Goal: Information Seeking & Learning: Learn about a topic

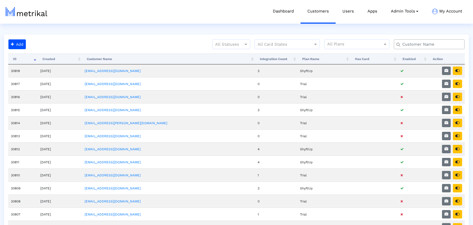
click at [425, 43] on input "text" at bounding box center [430, 45] width 64 height 6
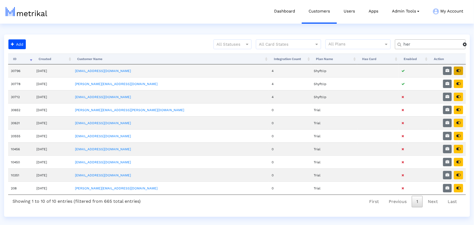
type input "her"
click at [457, 72] on icon "button" at bounding box center [459, 71] width 4 height 4
click at [443, 70] on button "button" at bounding box center [447, 71] width 9 height 8
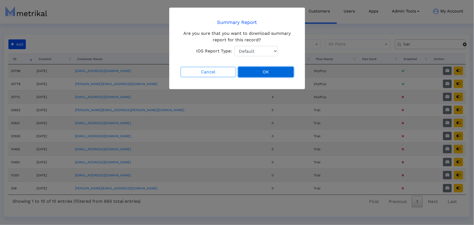
click at [278, 70] on button "OK" at bounding box center [265, 72] width 55 height 10
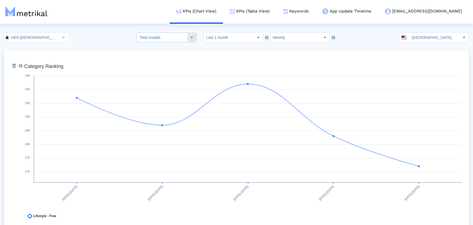
drag, startPoint x: 171, startPoint y: 38, endPoint x: 167, endPoint y: 42, distance: 5.6
click at [169, 40] on input "Total Installs" at bounding box center [162, 37] width 50 height 9
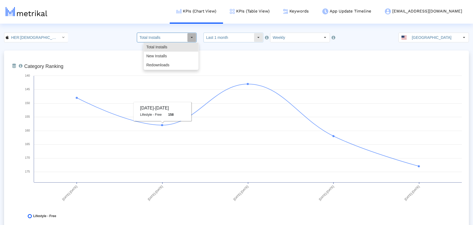
click at [250, 35] on input "Last 1 month" at bounding box center [229, 37] width 50 height 9
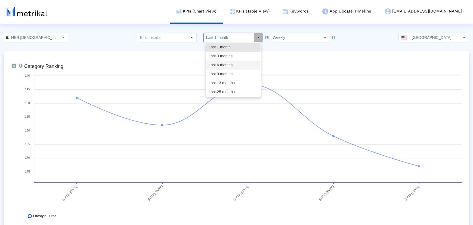
click at [223, 65] on div "Last 6 months" at bounding box center [233, 65] width 54 height 9
type input "Last 6 months"
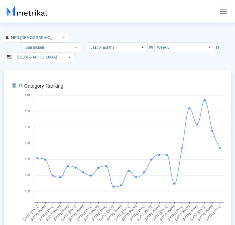
drag, startPoint x: 169, startPoint y: 21, endPoint x: 172, endPoint y: 24, distance: 3.9
click at [169, 21] on nav "KPIs (Chart View) KPIs (Table View) Keywords App Update Timeline her@shyftup.co…" at bounding box center [117, 11] width 235 height 23
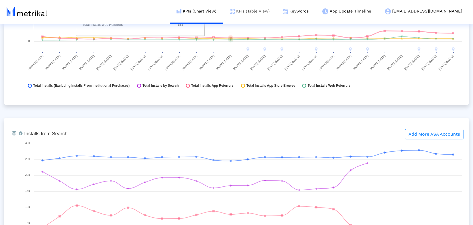
scroll to position [734, 0]
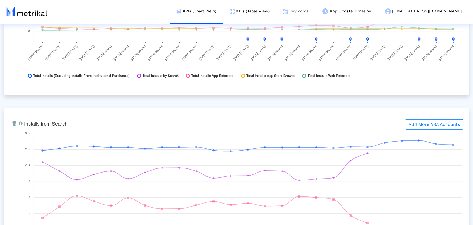
click at [315, 8] on link "Keywords" at bounding box center [295, 11] width 39 height 23
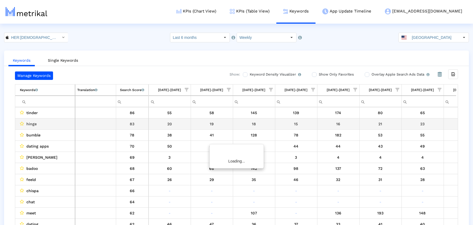
scroll to position [0, 282]
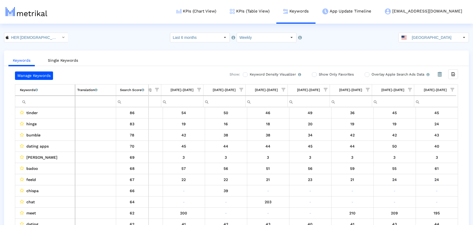
click at [63, 101] on input "Filter cell" at bounding box center [47, 101] width 55 height 9
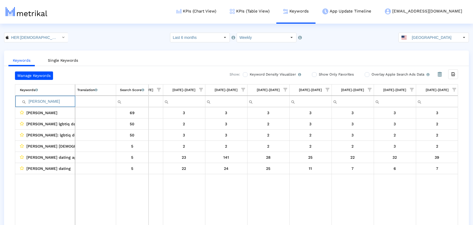
scroll to position [11, 0]
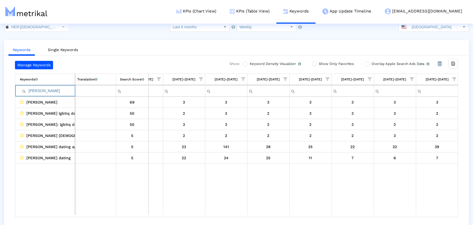
drag, startPoint x: 52, startPoint y: 93, endPoint x: 0, endPoint y: 100, distance: 52.2
click at [17, 92] on td "taimi" at bounding box center [45, 90] width 60 height 11
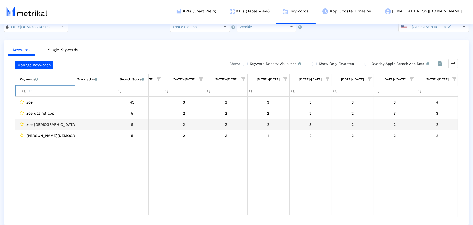
type input "lex"
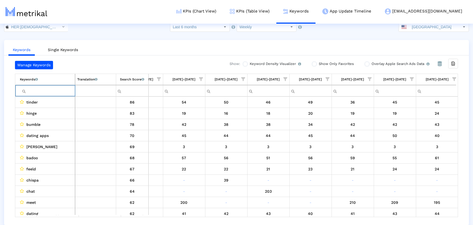
click at [79, 93] on input "Filter cell" at bounding box center [95, 90] width 40 height 9
click at [64, 90] on input "Filter cell" at bounding box center [47, 90] width 55 height 9
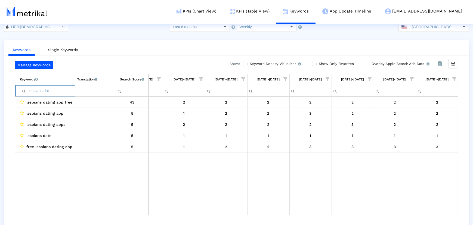
drag, startPoint x: 60, startPoint y: 92, endPoint x: 41, endPoint y: 88, distance: 20.1
click at [41, 88] on input "lesbians dat" at bounding box center [47, 90] width 55 height 9
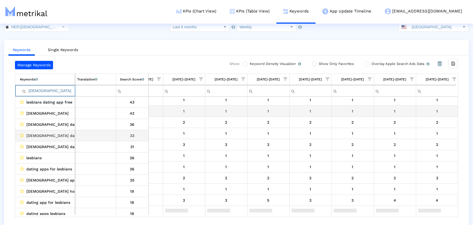
scroll to position [24, 0]
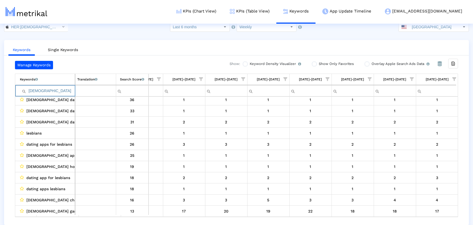
click at [54, 91] on input "lesbian" at bounding box center [47, 90] width 55 height 9
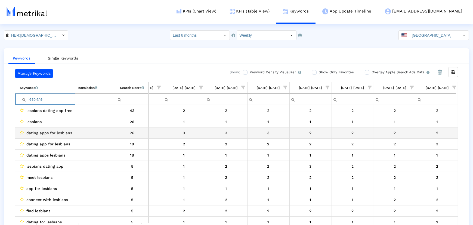
scroll to position [0, 0]
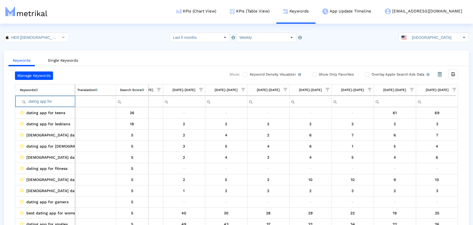
drag, startPoint x: 58, startPoint y: 102, endPoint x: 6, endPoint y: 106, distance: 52.6
click at [21, 104] on div "Contains Does not contain Starts with Ends with Equals Does not equal Reset dat…" at bounding box center [47, 101] width 55 height 9
type input "l"
drag, startPoint x: 54, startPoint y: 103, endPoint x: 46, endPoint y: 106, distance: 8.5
click at [49, 106] on td "Contains Does not contain Starts with Ends with Equals Does not equal Reset lgb…" at bounding box center [45, 101] width 60 height 11
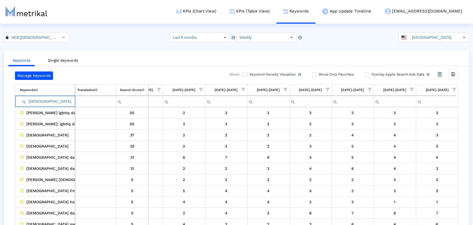
click at [52, 99] on input "lgbt" at bounding box center [47, 101] width 55 height 9
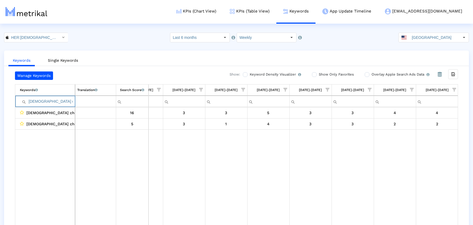
type input "[DEMOGRAPHIC_DATA] chat"
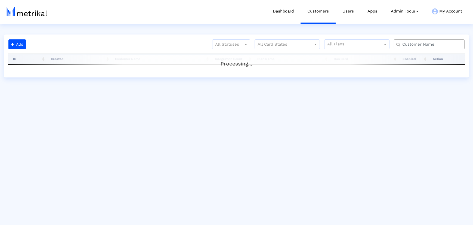
click at [413, 43] on input "text" at bounding box center [430, 45] width 64 height 6
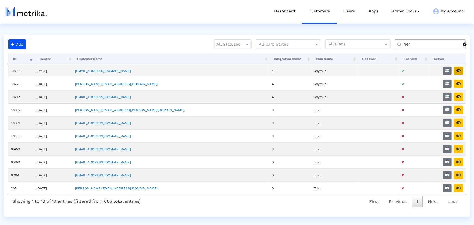
type input "her"
click at [460, 69] on icon "button" at bounding box center [459, 71] width 4 height 4
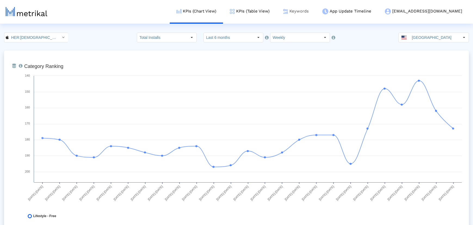
click at [315, 10] on link "Keywords" at bounding box center [295, 11] width 39 height 23
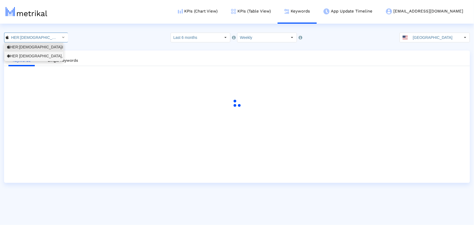
click at [34, 54] on div "HER Lesbian, bi & queer dating <com.weareher.her>" at bounding box center [34, 56] width 54 height 5
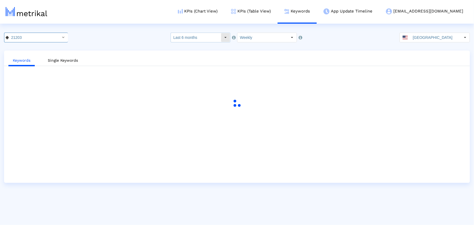
click at [203, 36] on input "Last 6 months" at bounding box center [196, 37] width 50 height 9
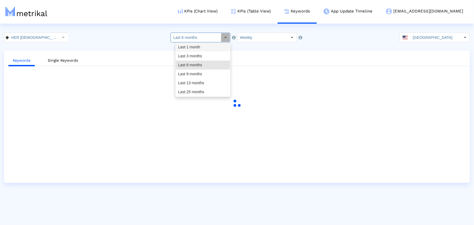
click at [192, 49] on div "Last 1 month" at bounding box center [203, 47] width 54 height 9
type input "Last 1 month"
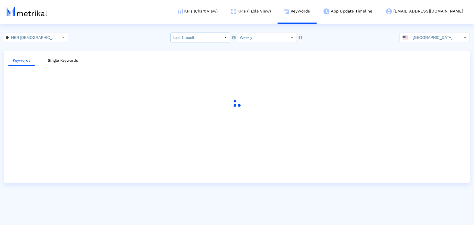
click at [144, 28] on html "KPIs (Chart View) KPIs (Table View) Keywords App Update Timeline her@shyftup.co…" at bounding box center [237, 91] width 474 height 183
click at [131, 39] on div "HER [DEMOGRAPHIC_DATA], bi & [DEMOGRAPHIC_DATA] dating < com.weareher.her > Sel…" at bounding box center [237, 38] width 474 height 10
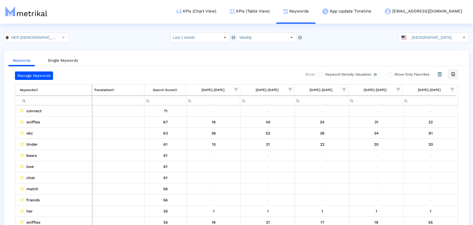
click at [454, 75] on icon "Export all data" at bounding box center [452, 74] width 5 height 5
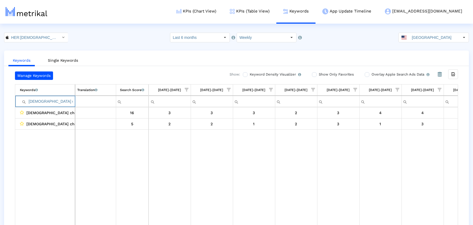
scroll to position [0, 280]
